Goal: Register for event/course

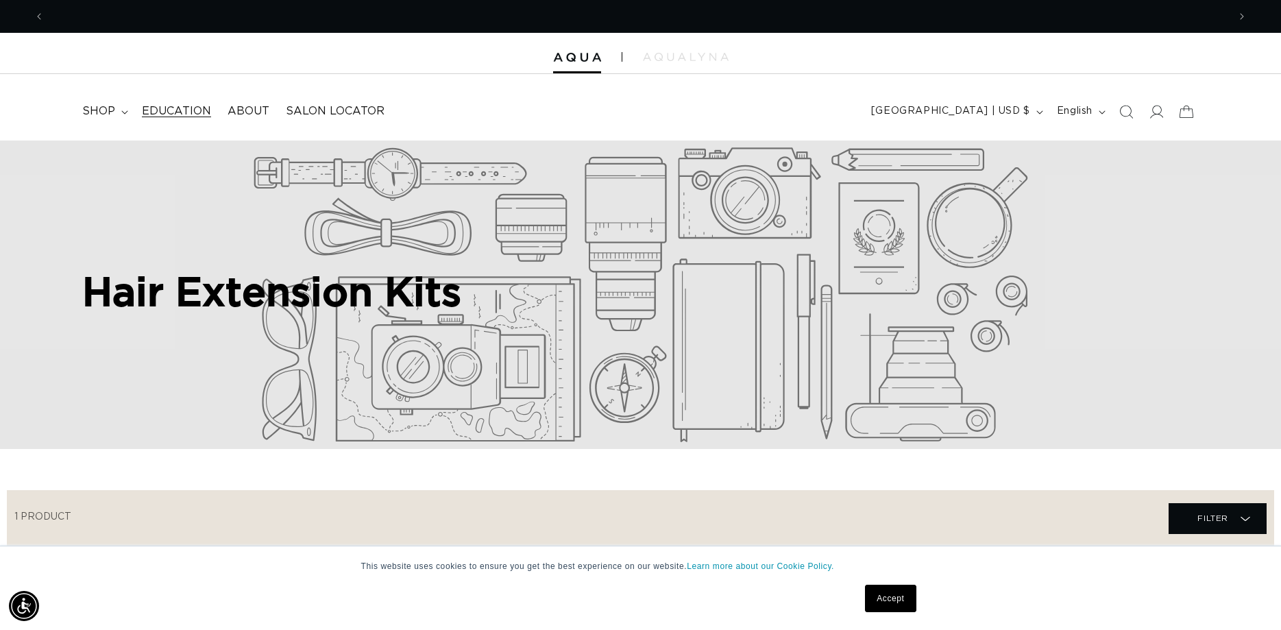
scroll to position [0, 1183]
click at [128, 110] on summary "shop" at bounding box center [104, 111] width 60 height 31
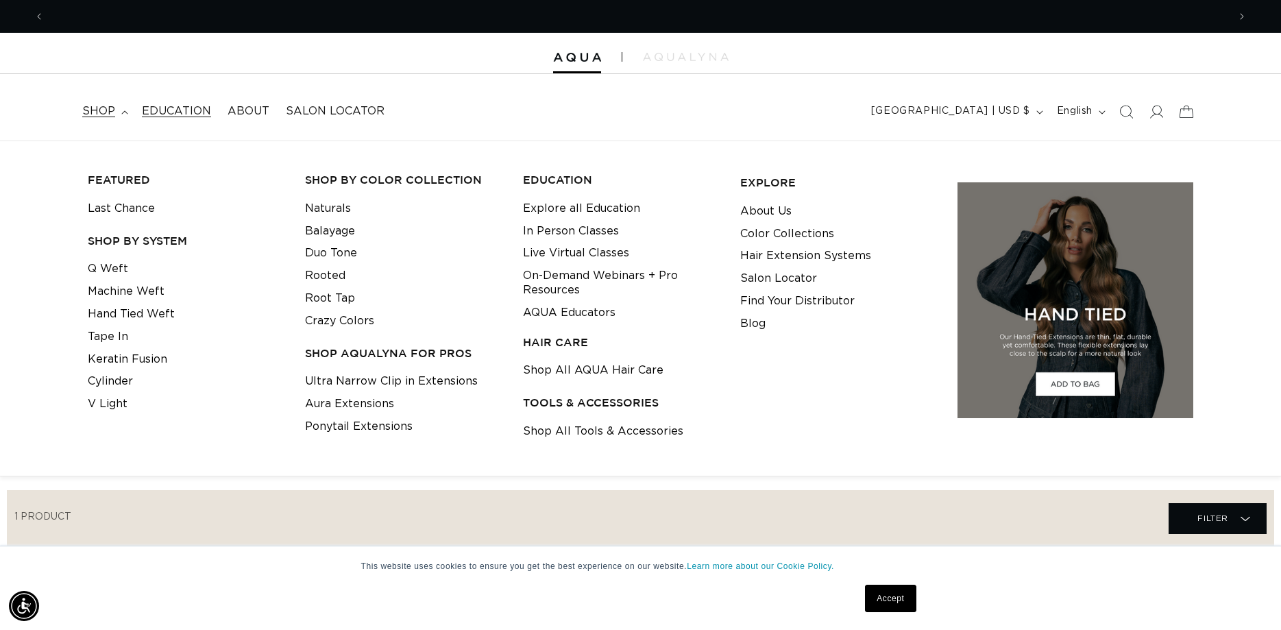
scroll to position [0, 2367]
click at [186, 106] on span "Education" at bounding box center [176, 111] width 69 height 14
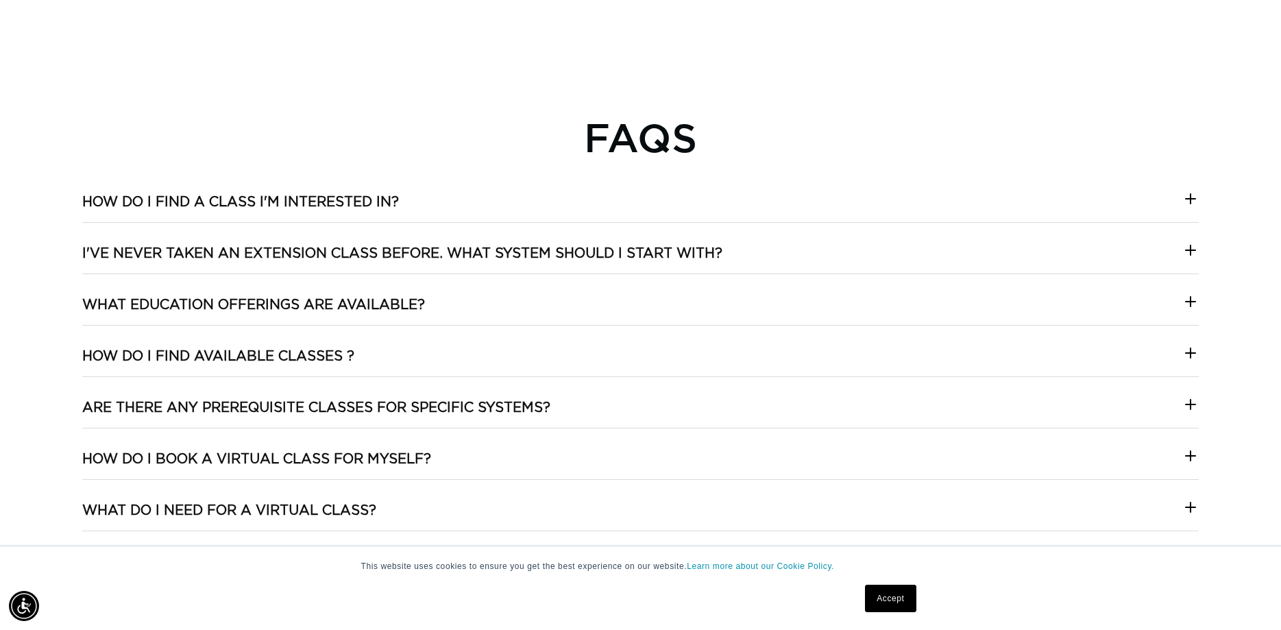
scroll to position [0, 1183]
click at [1187, 204] on icon at bounding box center [1190, 199] width 16 height 16
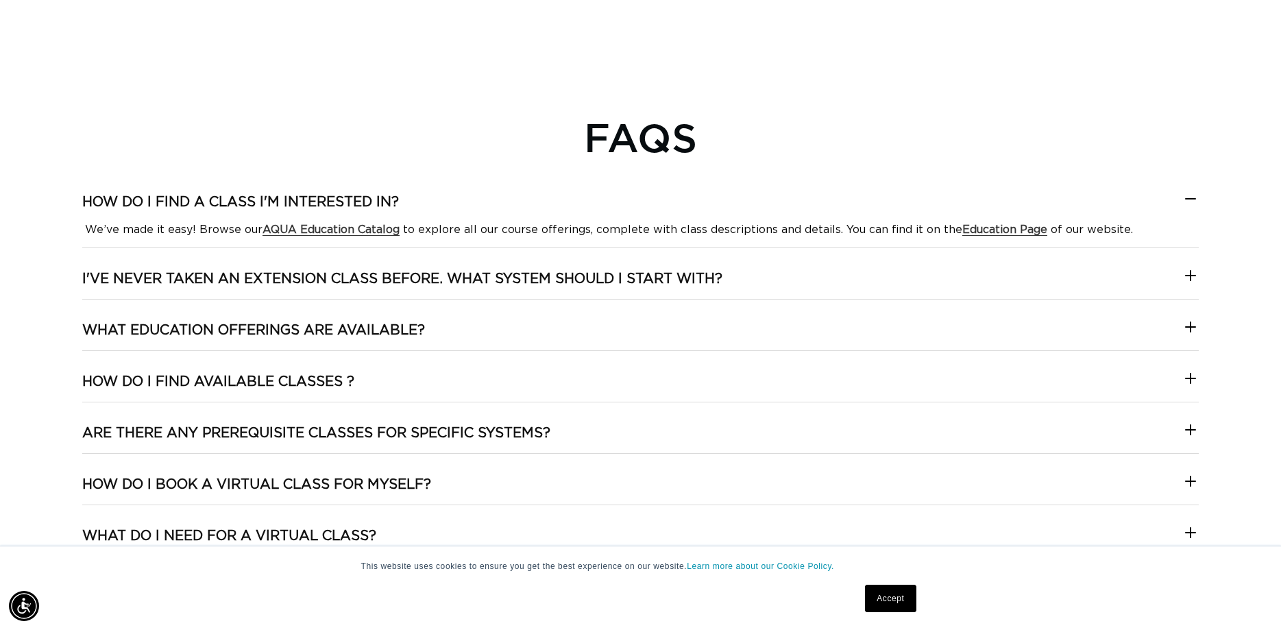
scroll to position [0, 2367]
click at [342, 235] on strong "AQUA Education Catalog" at bounding box center [330, 229] width 137 height 11
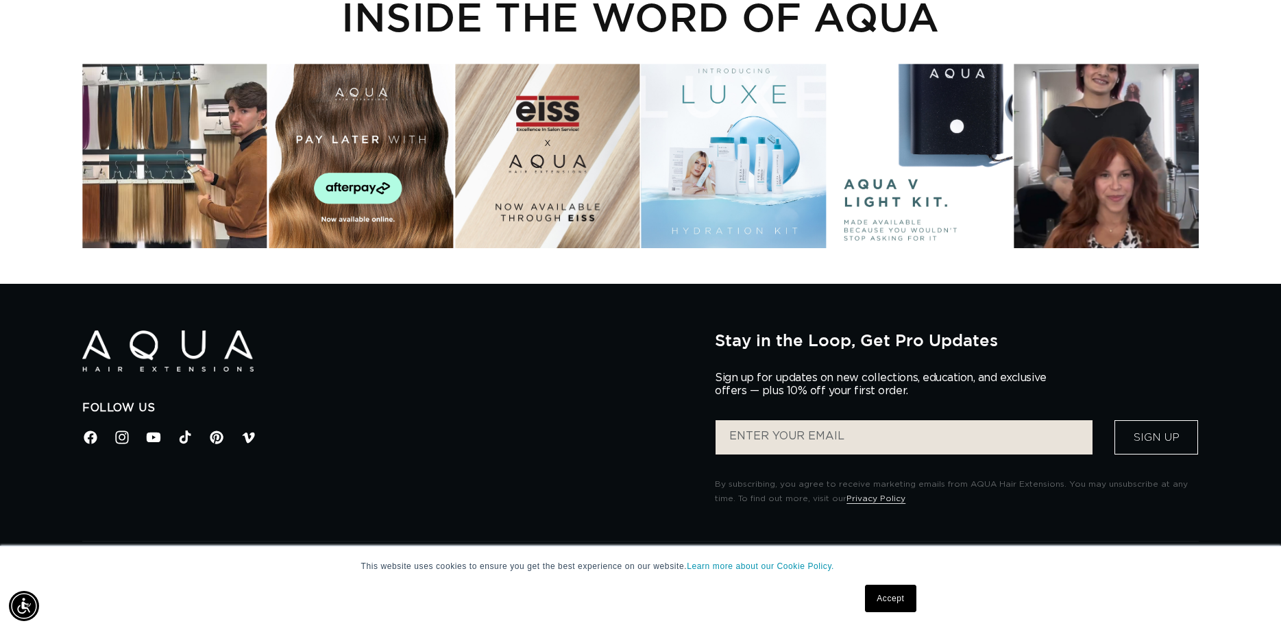
scroll to position [0, 1183]
click at [398, 125] on div "Instagram post opens in a popup" at bounding box center [361, 156] width 184 height 184
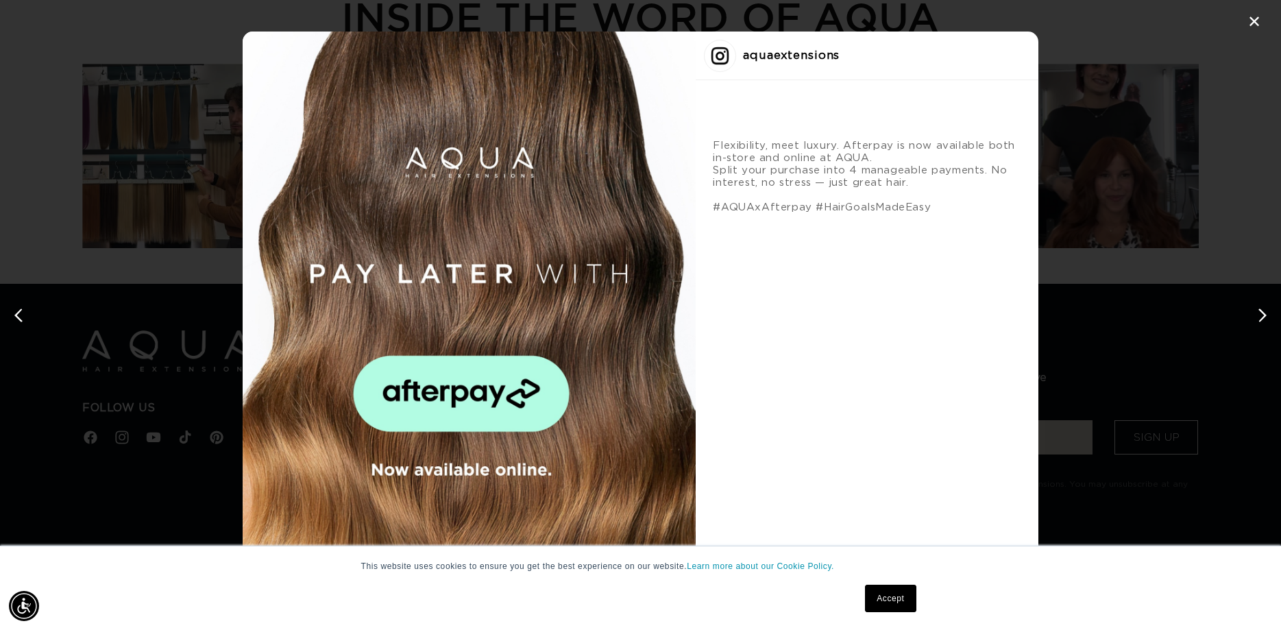
scroll to position [0, 2367]
click at [562, 399] on div "Instagram post #2 details" at bounding box center [470, 315] width 454 height 567
click at [1261, 22] on div "✕" at bounding box center [1254, 22] width 21 height 21
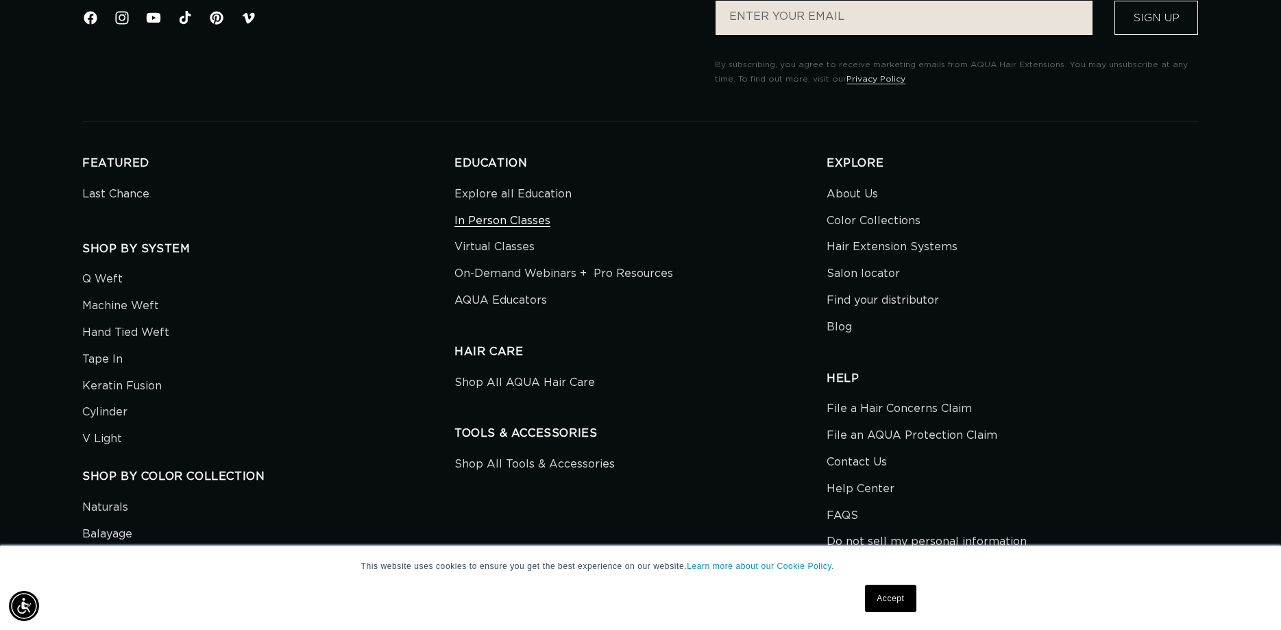
click at [504, 230] on link "In Person Classes" at bounding box center [502, 221] width 96 height 27
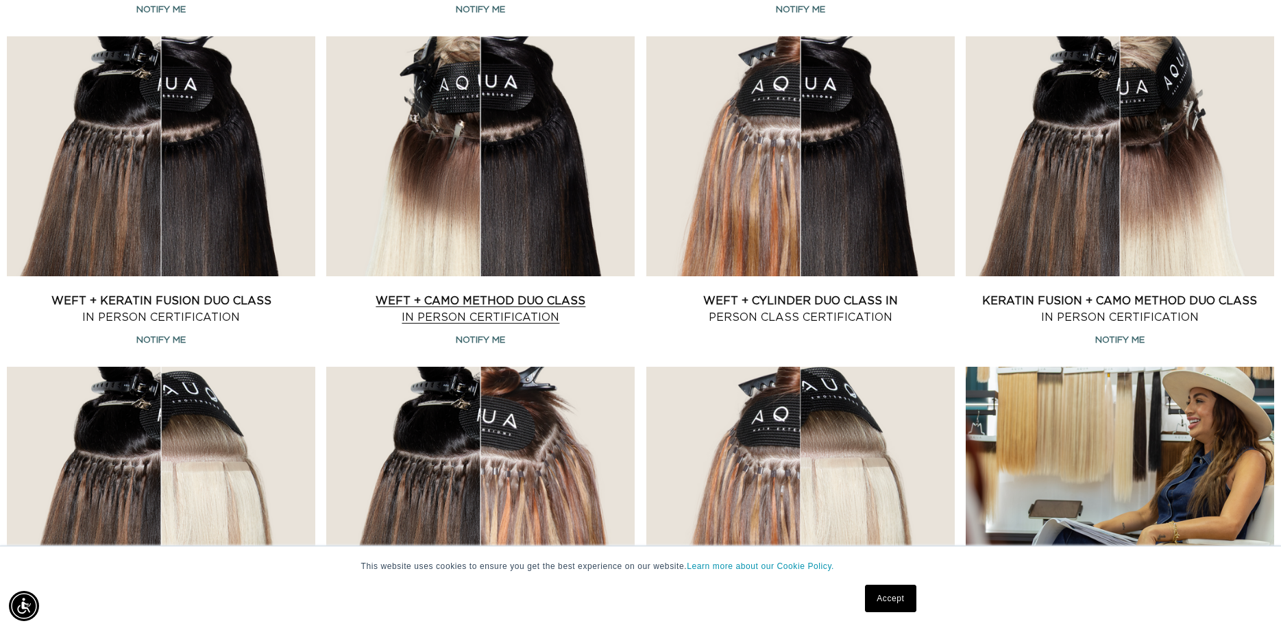
scroll to position [0, 2367]
click at [509, 314] on link "Weft + CAMO Method Duo Class In Person Certification" at bounding box center [480, 309] width 308 height 33
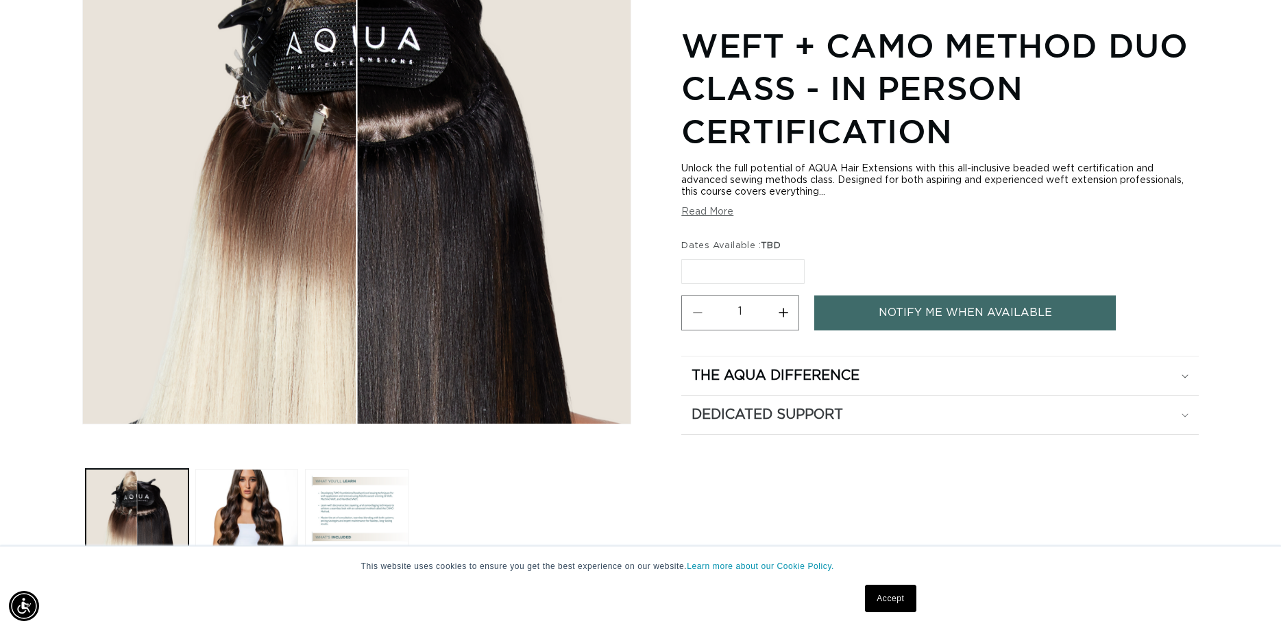
scroll to position [0, 1183]
click at [408, 501] on button "Load image 3 in gallery view" at bounding box center [356, 520] width 103 height 103
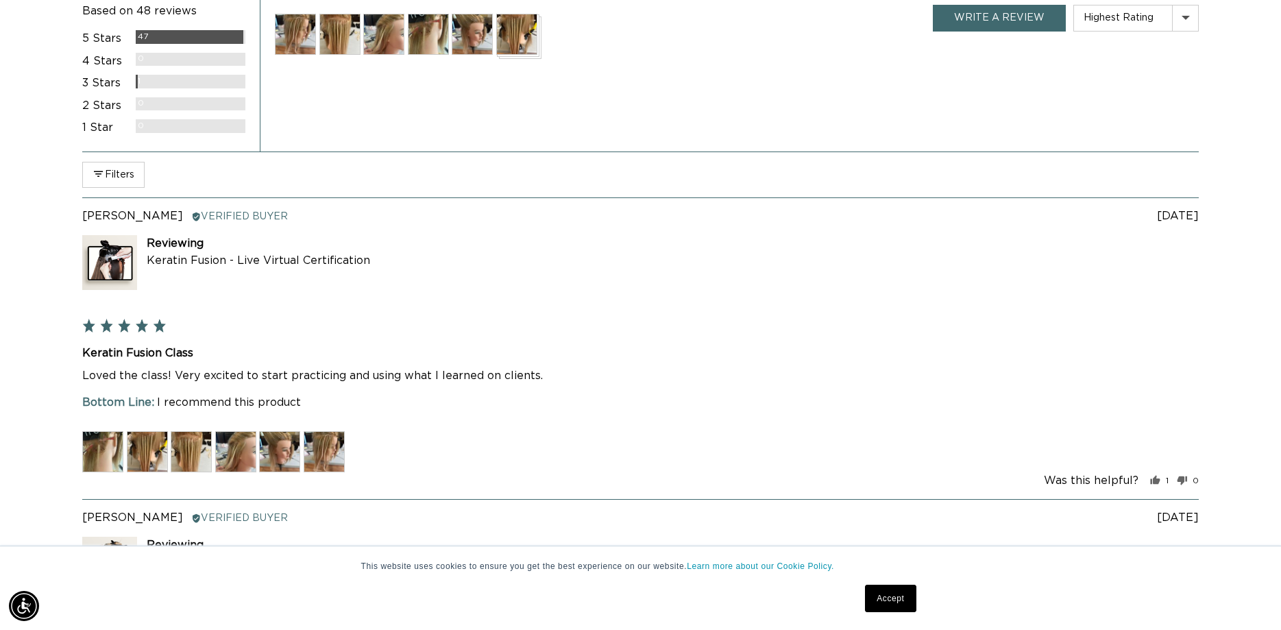
scroll to position [0, 2367]
click at [188, 439] on img at bounding box center [191, 451] width 41 height 41
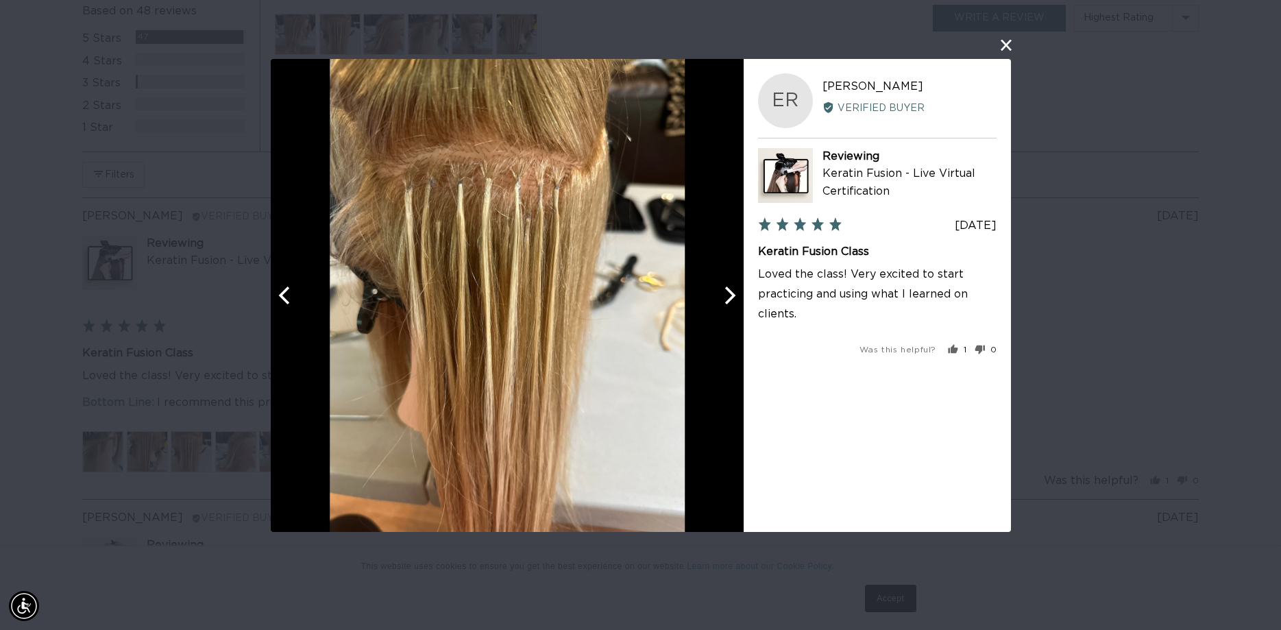
scroll to position [0, 0]
click at [728, 293] on icon "Next" at bounding box center [728, 295] width 18 height 18
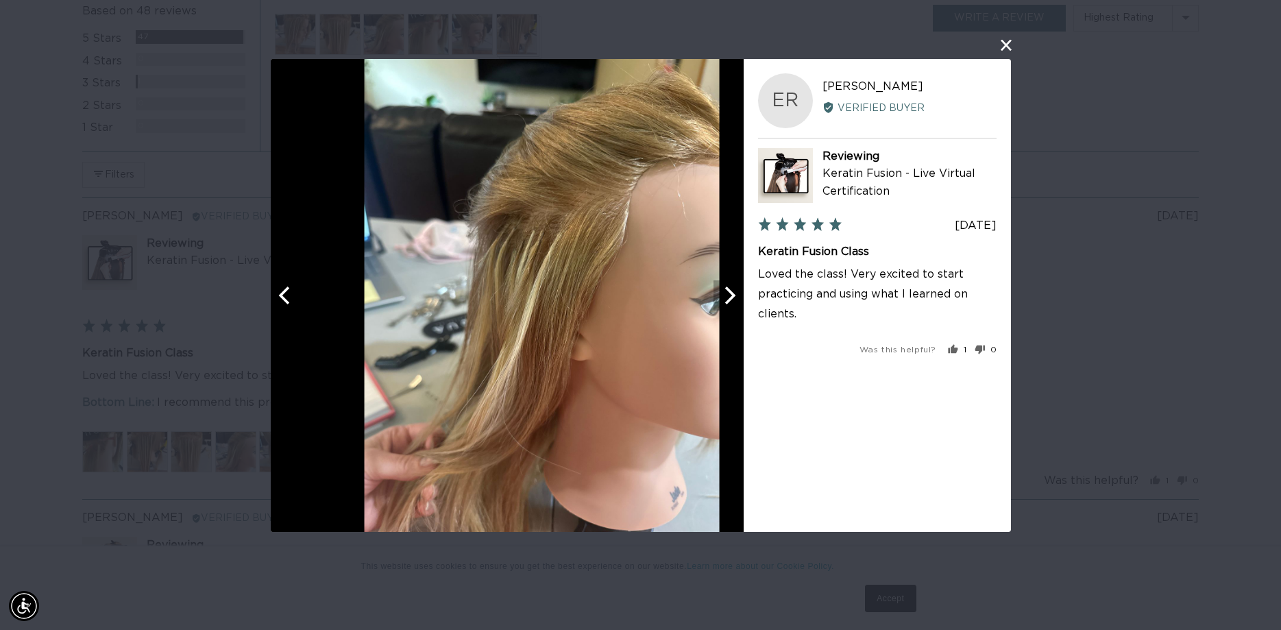
click at [728, 293] on icon "Next" at bounding box center [728, 295] width 18 height 18
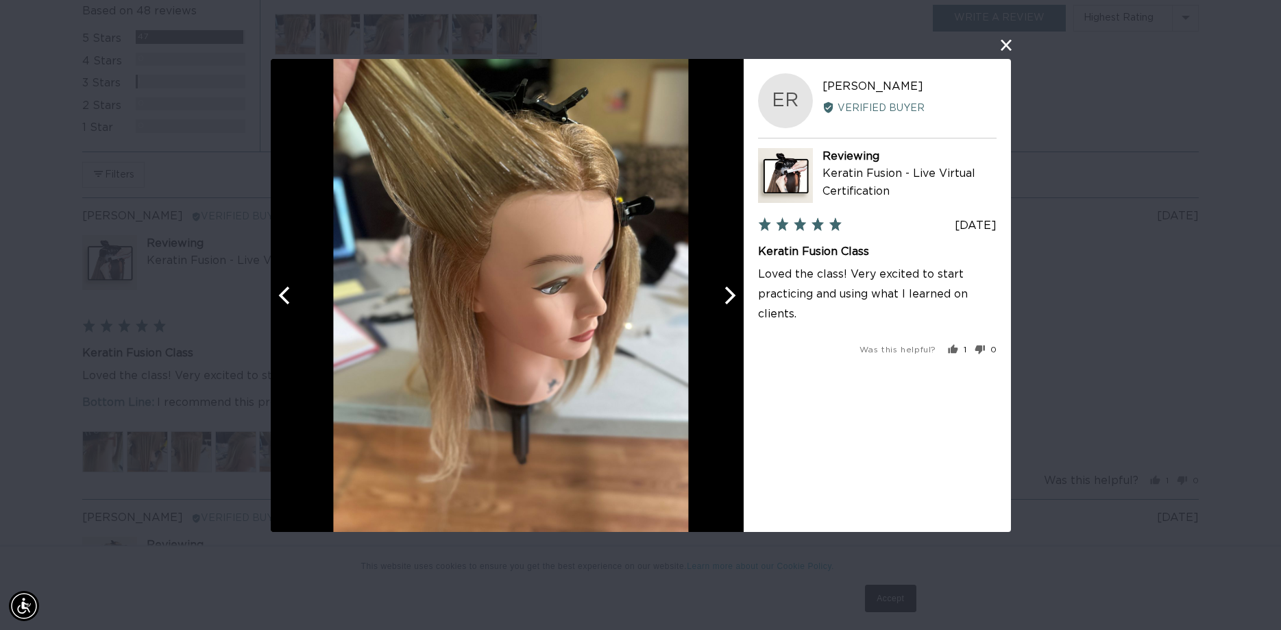
scroll to position [0, 1183]
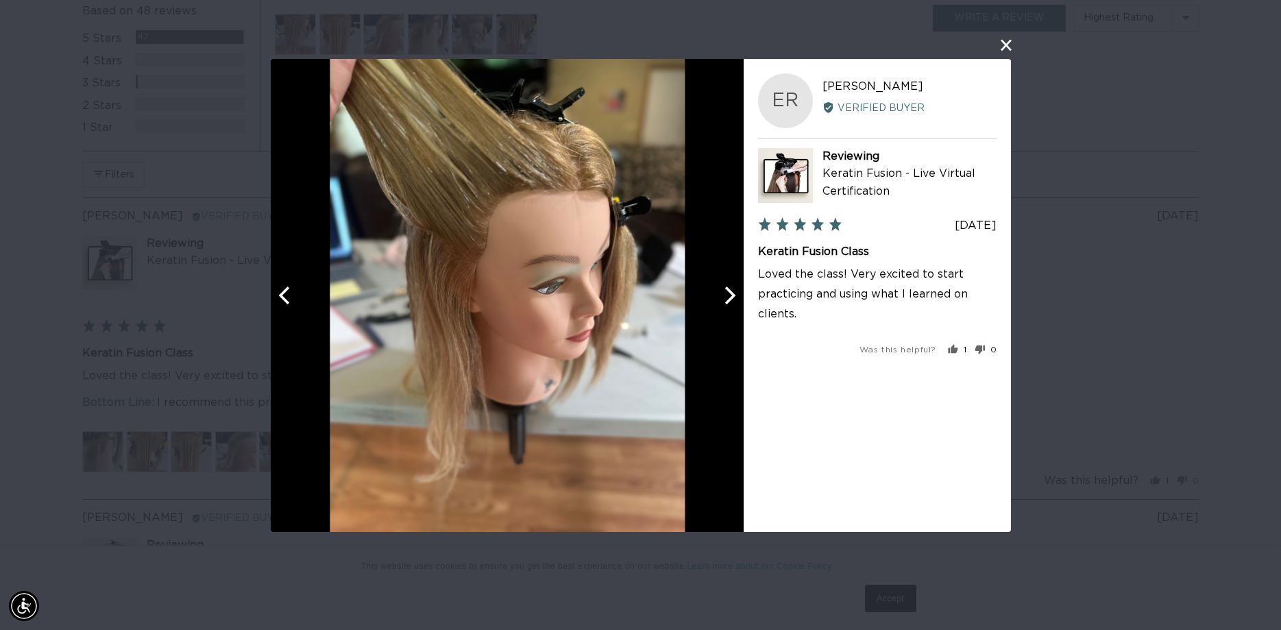
click at [728, 293] on icon "Next" at bounding box center [728, 295] width 18 height 18
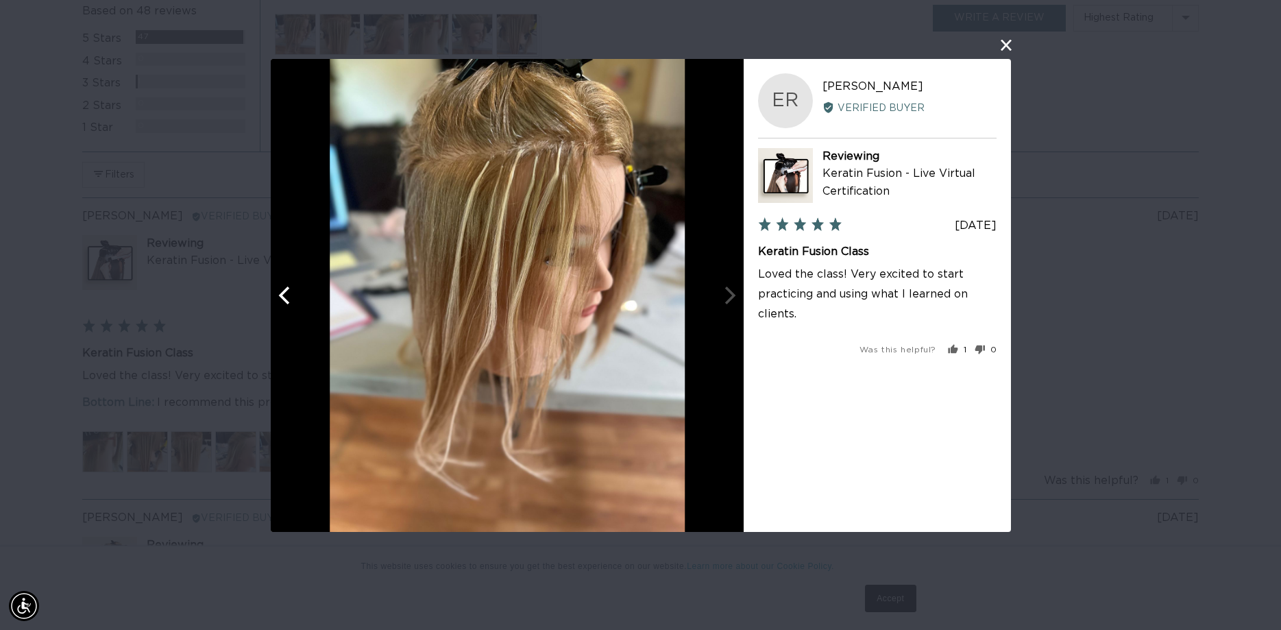
click at [1003, 45] on button "close this modal window" at bounding box center [1006, 45] width 16 height 16
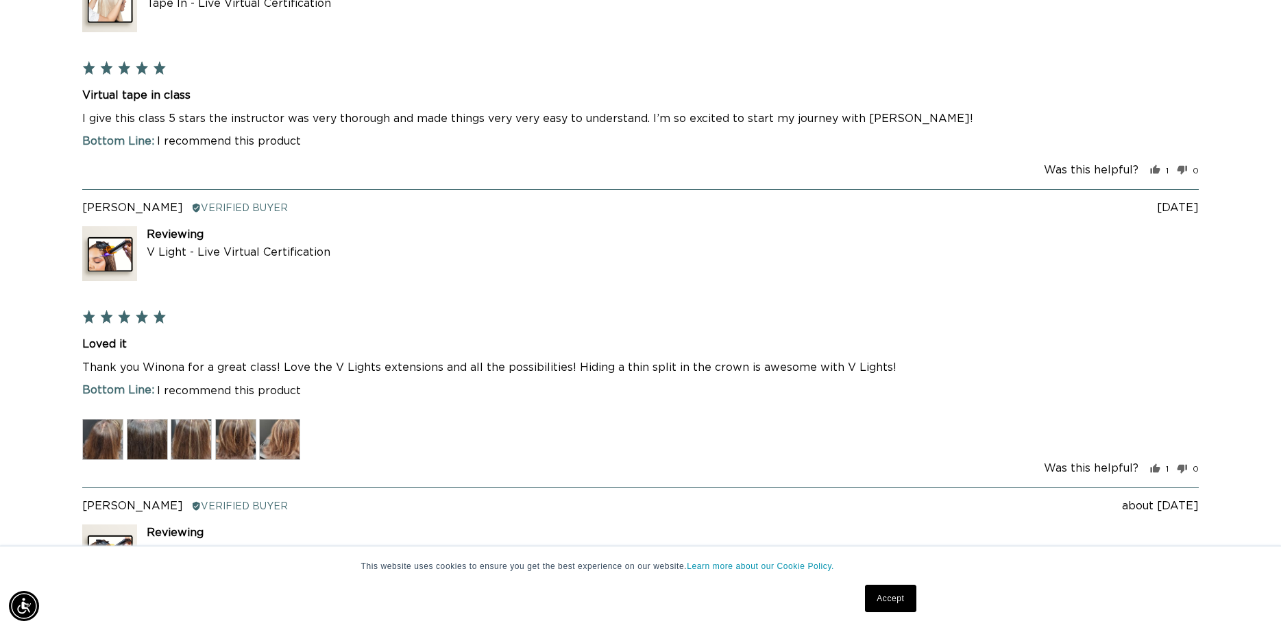
scroll to position [0, 0]
